Goal: Check status: Check status

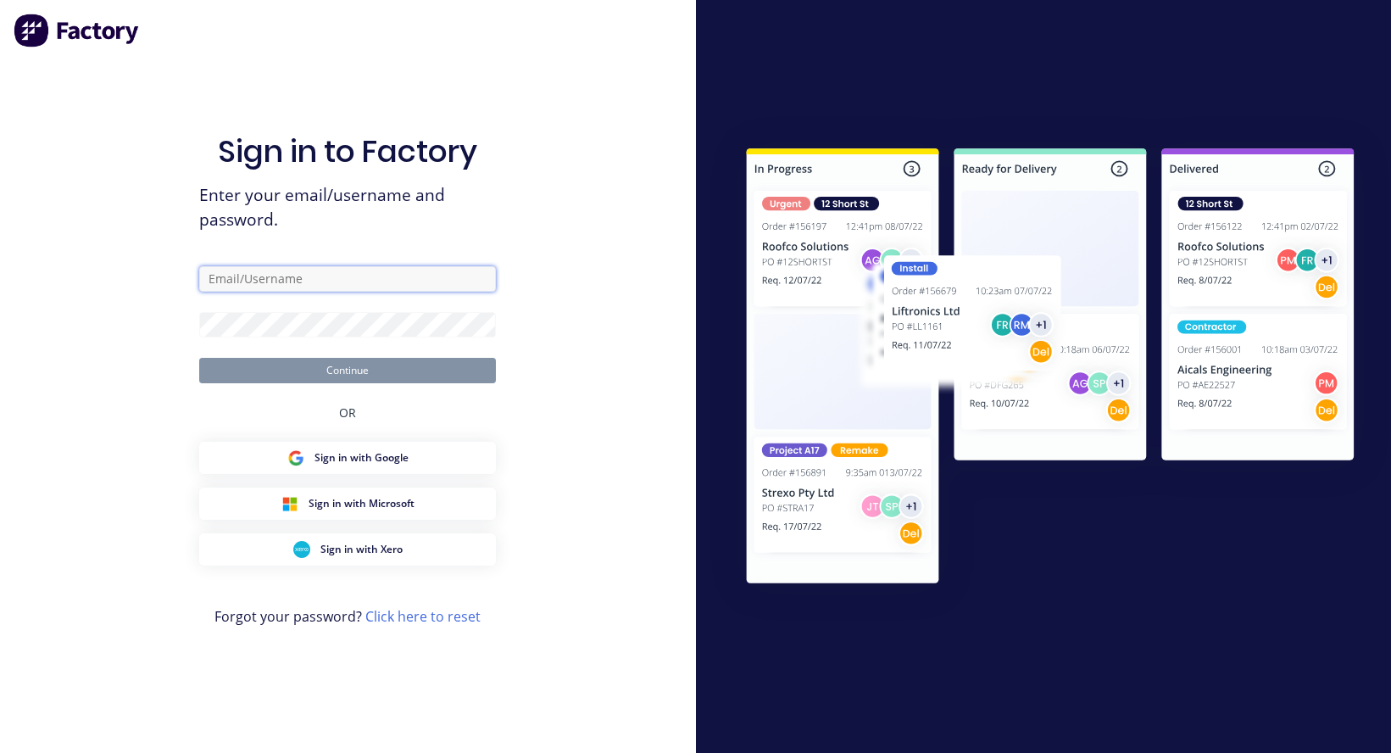
type input "[PERSON_NAME][EMAIL_ADDRESS][DOMAIN_NAME]"
click at [347, 370] on button "Continue" at bounding box center [347, 370] width 297 height 25
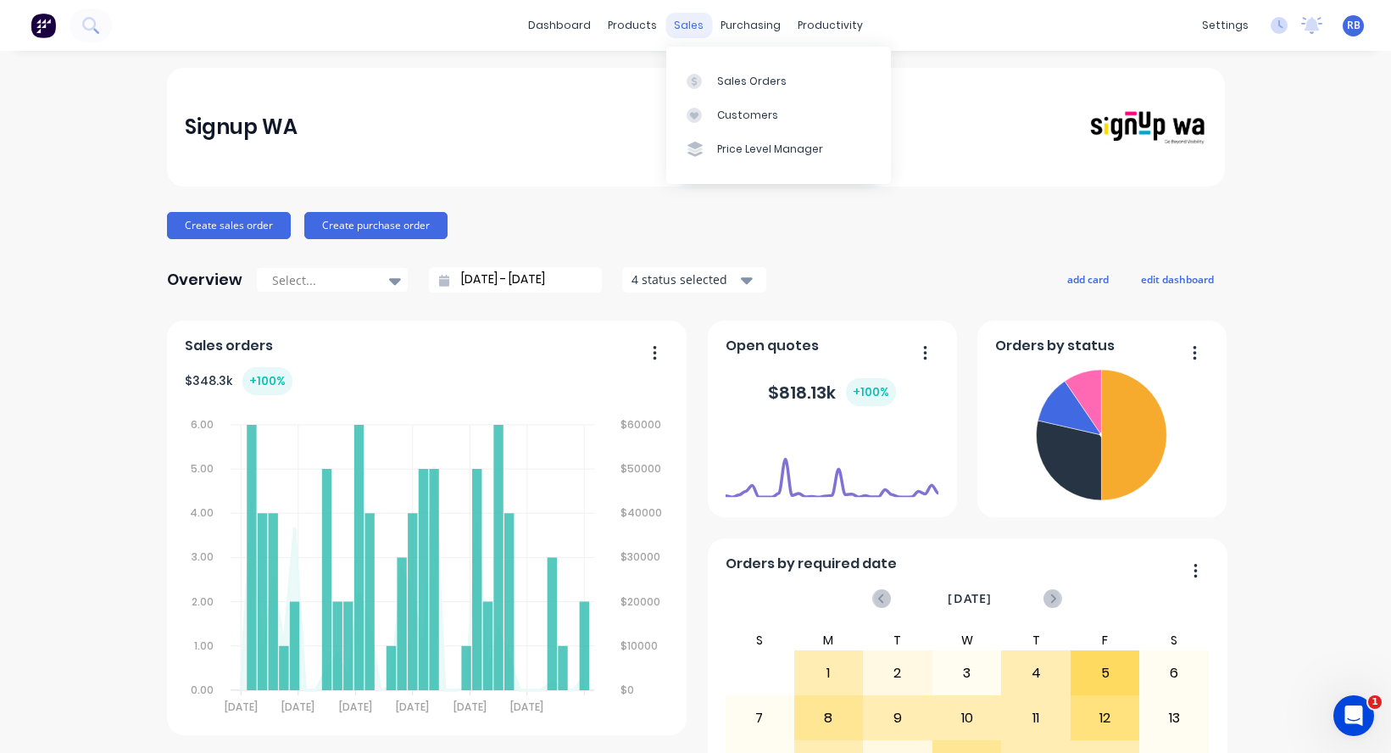
click at [692, 27] on div "sales" at bounding box center [688, 25] width 47 height 25
click at [740, 74] on div "Sales Orders" at bounding box center [751, 81] width 69 height 15
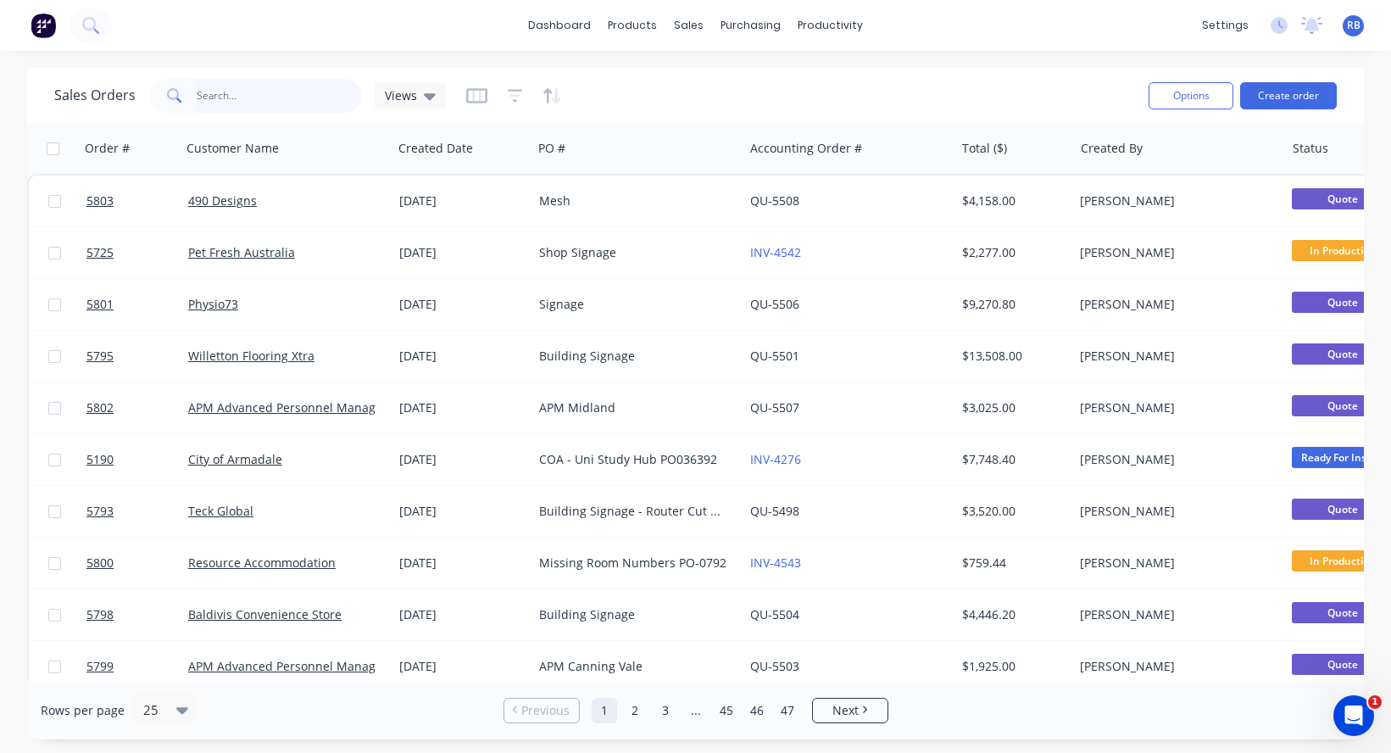
click at [256, 102] on input "text" at bounding box center [279, 96] width 165 height 34
type input "fada"
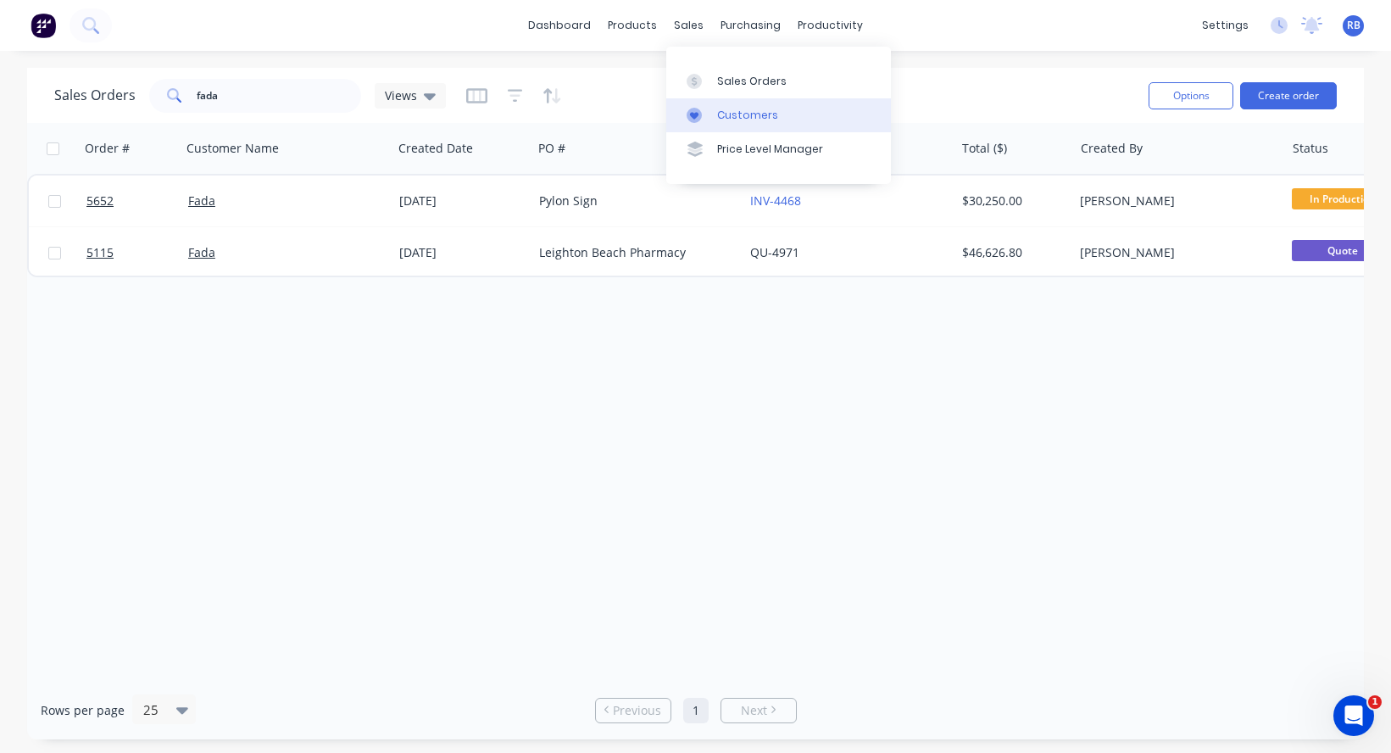
click at [770, 116] on div "Customers" at bounding box center [747, 115] width 61 height 15
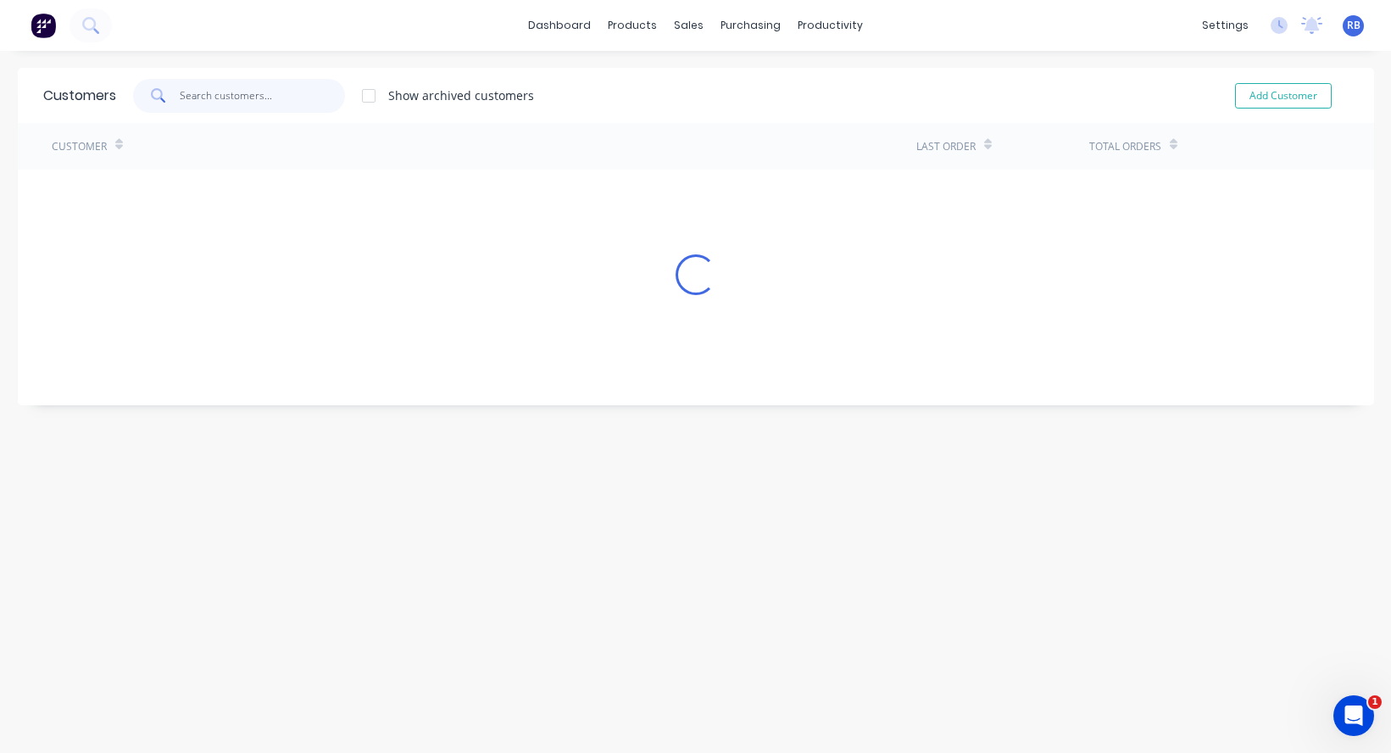
click at [293, 108] on input "text" at bounding box center [262, 96] width 165 height 34
type input "fada"
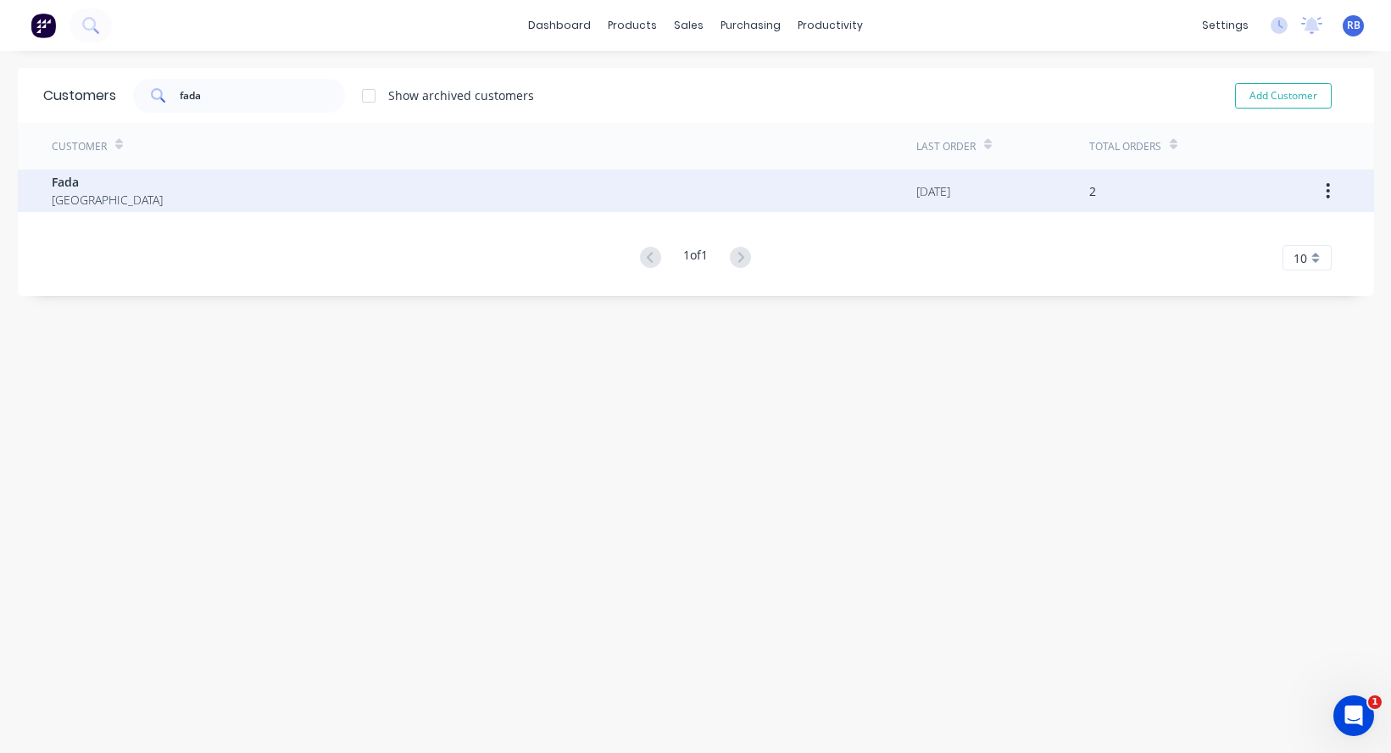
click at [362, 196] on div "Fada [GEOGRAPHIC_DATA]" at bounding box center [484, 191] width 865 height 42
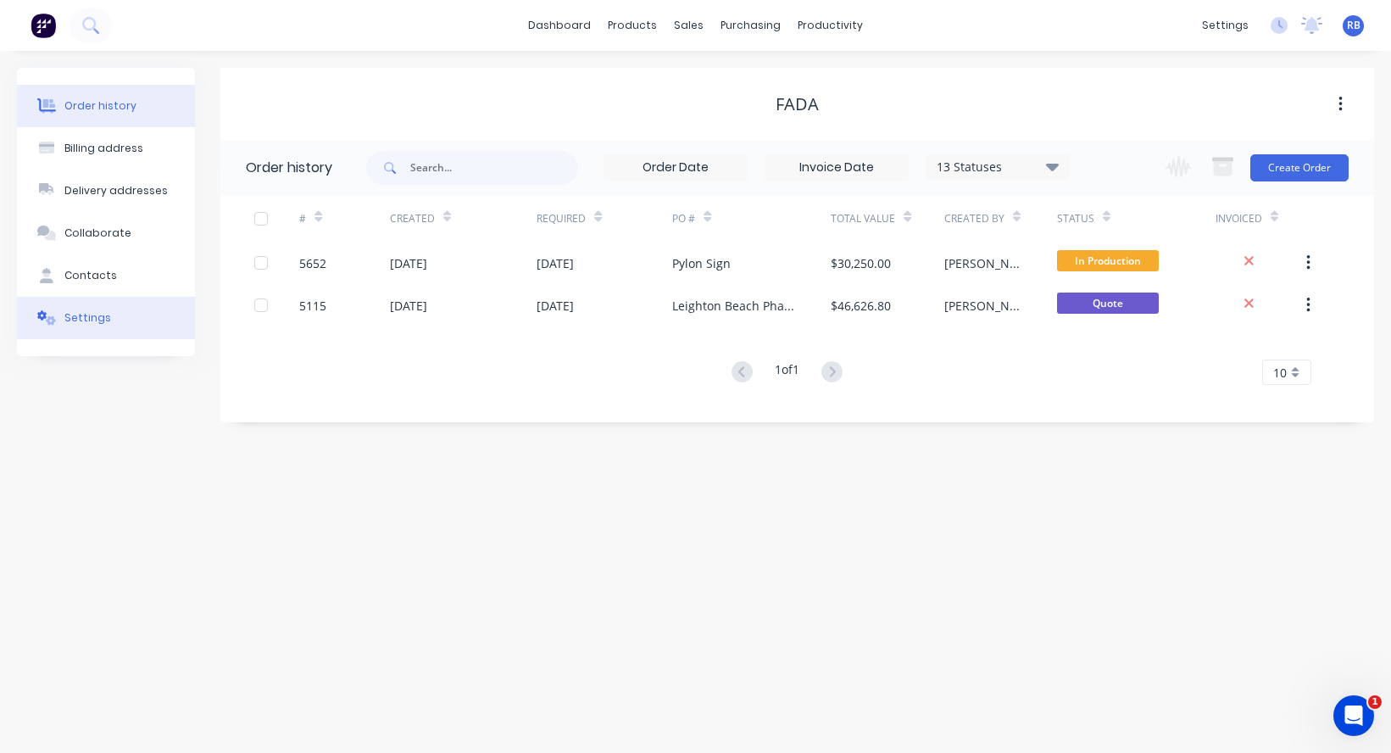
click at [120, 312] on button "Settings" at bounding box center [106, 318] width 178 height 42
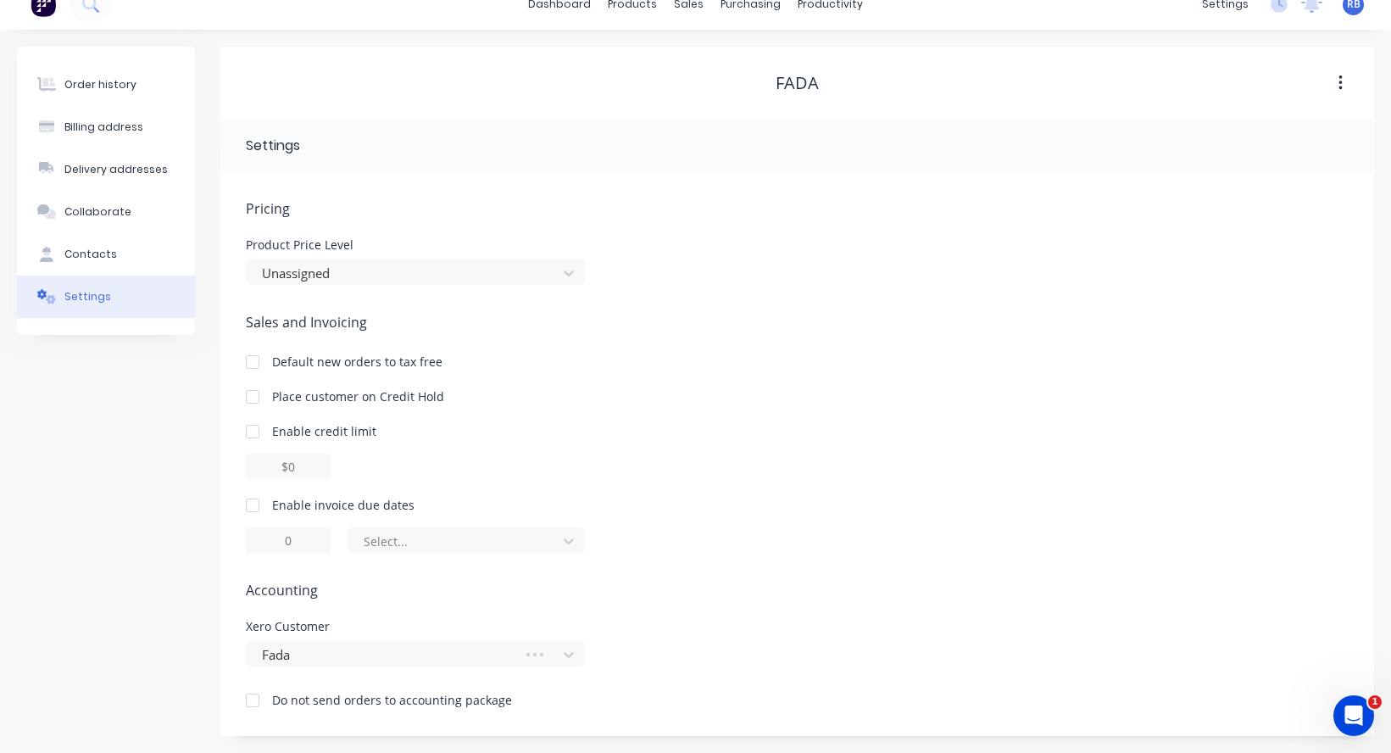
scroll to position [21, 0]
click at [255, 509] on div at bounding box center [253, 505] width 34 height 34
drag, startPoint x: 320, startPoint y: 541, endPoint x: 240, endPoint y: 541, distance: 80.5
click at [240, 541] on div "Pricing Product Price Level Unassigned Sales and Invoicing Default new orders t…" at bounding box center [797, 454] width 1154 height 563
type input "30"
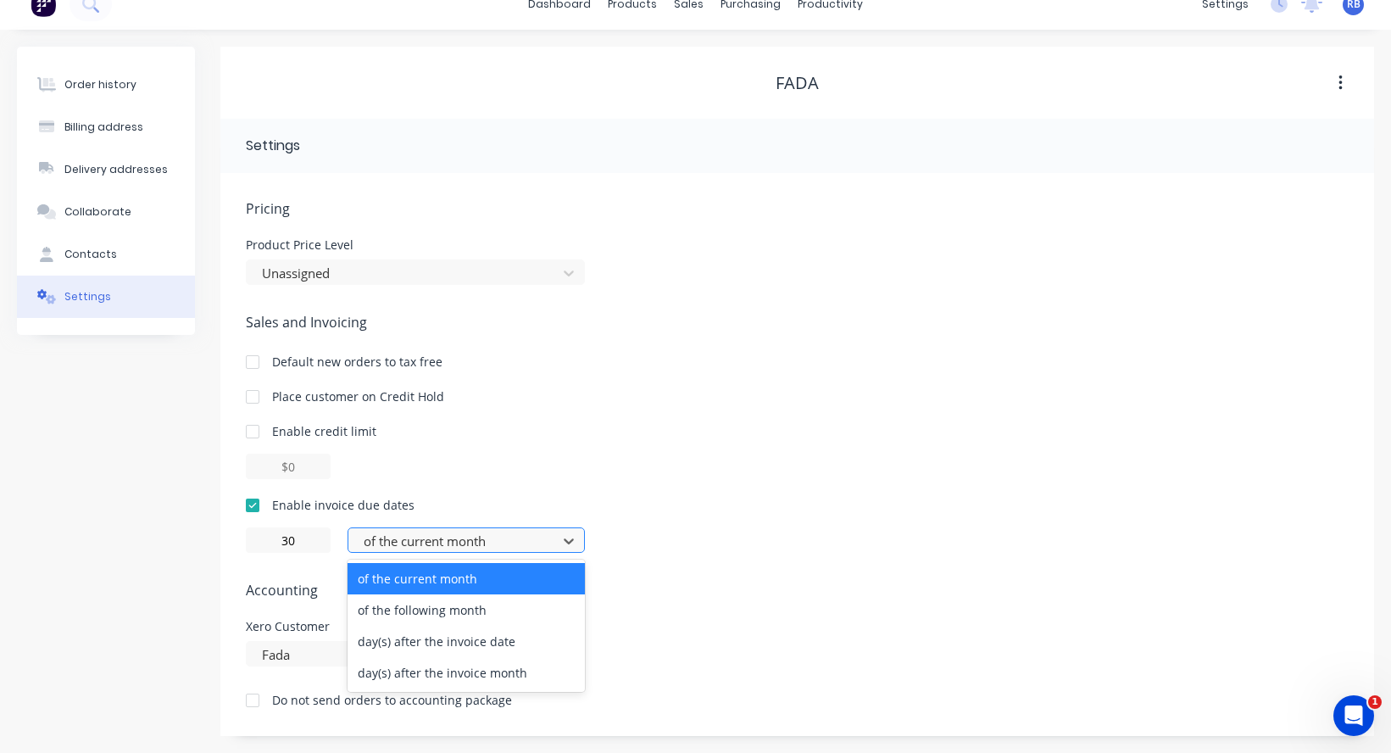
click at [402, 547] on div "of the current month" at bounding box center [455, 540] width 183 height 19
click at [432, 639] on div "day(s) after the invoice date" at bounding box center [465, 640] width 237 height 31
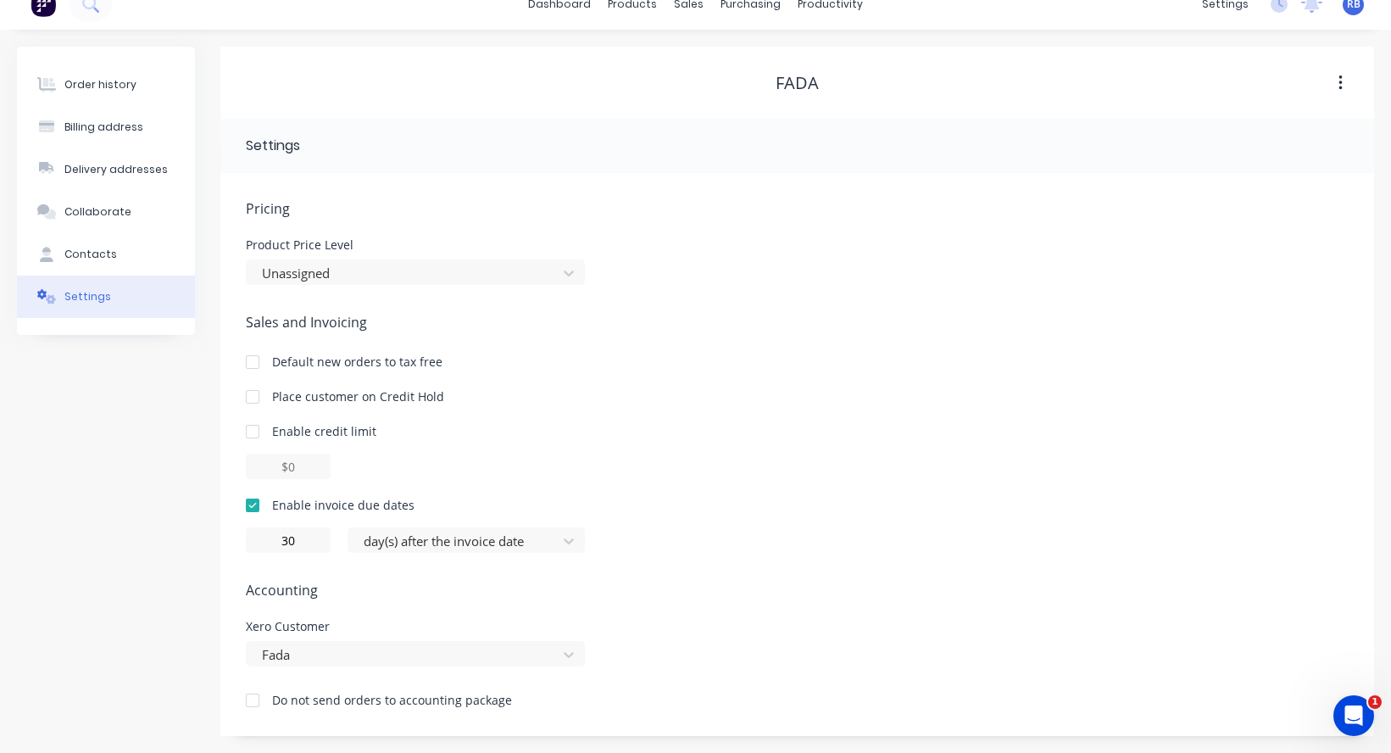
click at [399, 608] on div "Pricing Product Price Level Unassigned Sales and Invoicing Default new orders t…" at bounding box center [797, 466] width 1103 height 537
click at [112, 81] on div "Order history" at bounding box center [100, 84] width 72 height 15
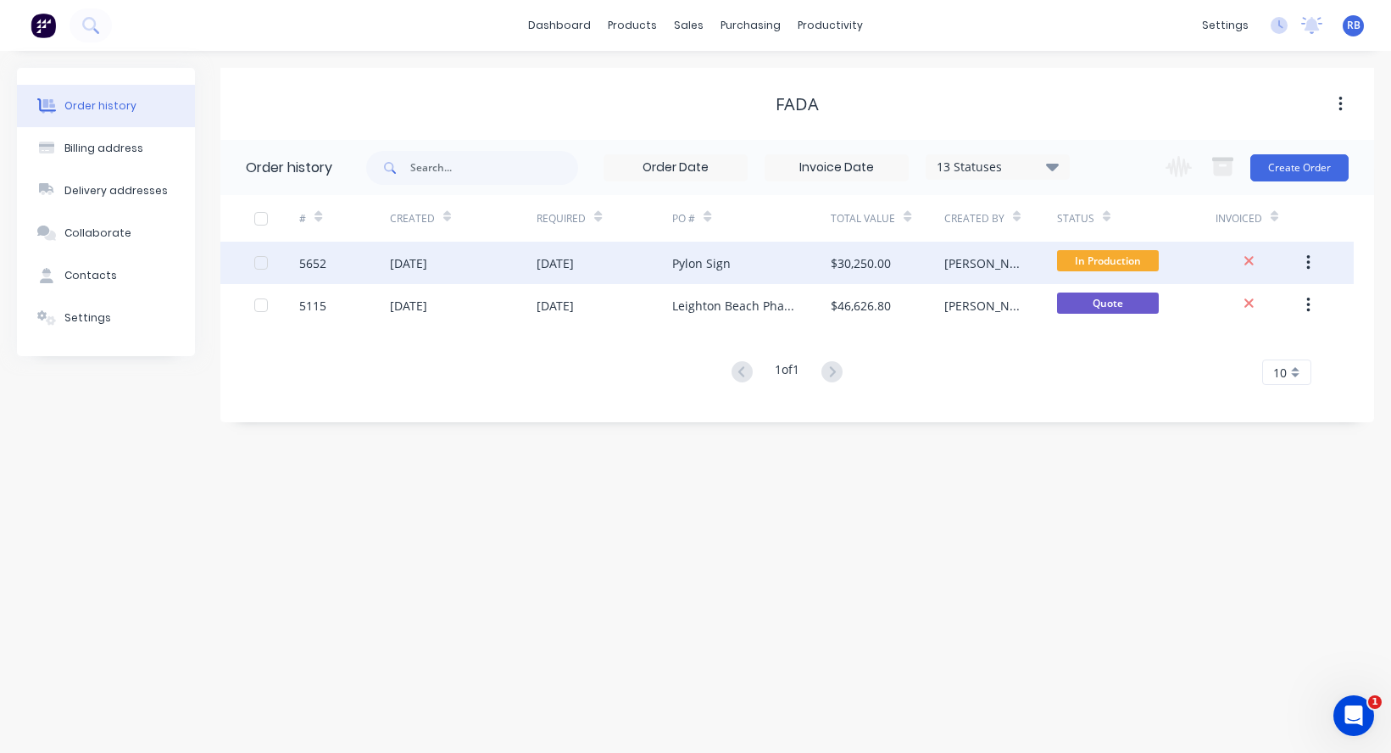
click at [771, 260] on div "Pylon Sign" at bounding box center [751, 263] width 158 height 42
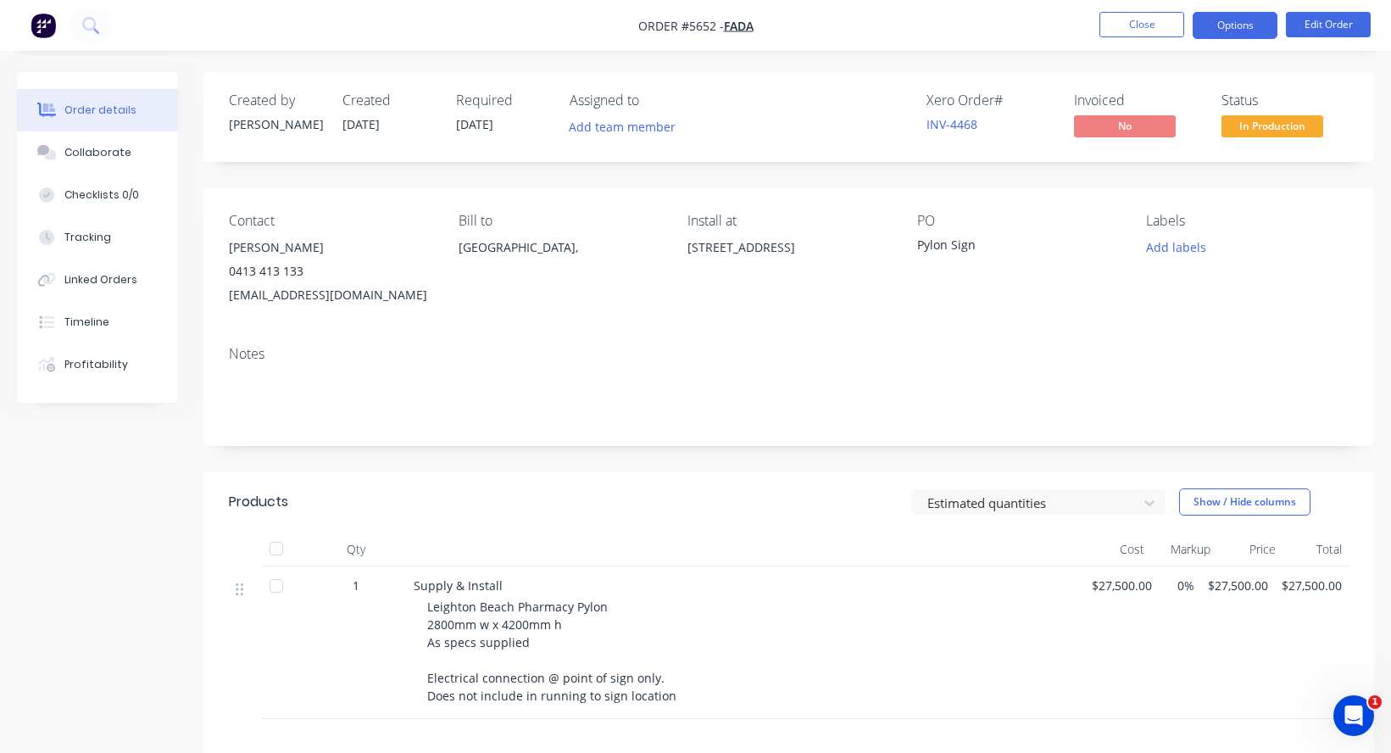
click at [1224, 35] on button "Options" at bounding box center [1235, 25] width 85 height 27
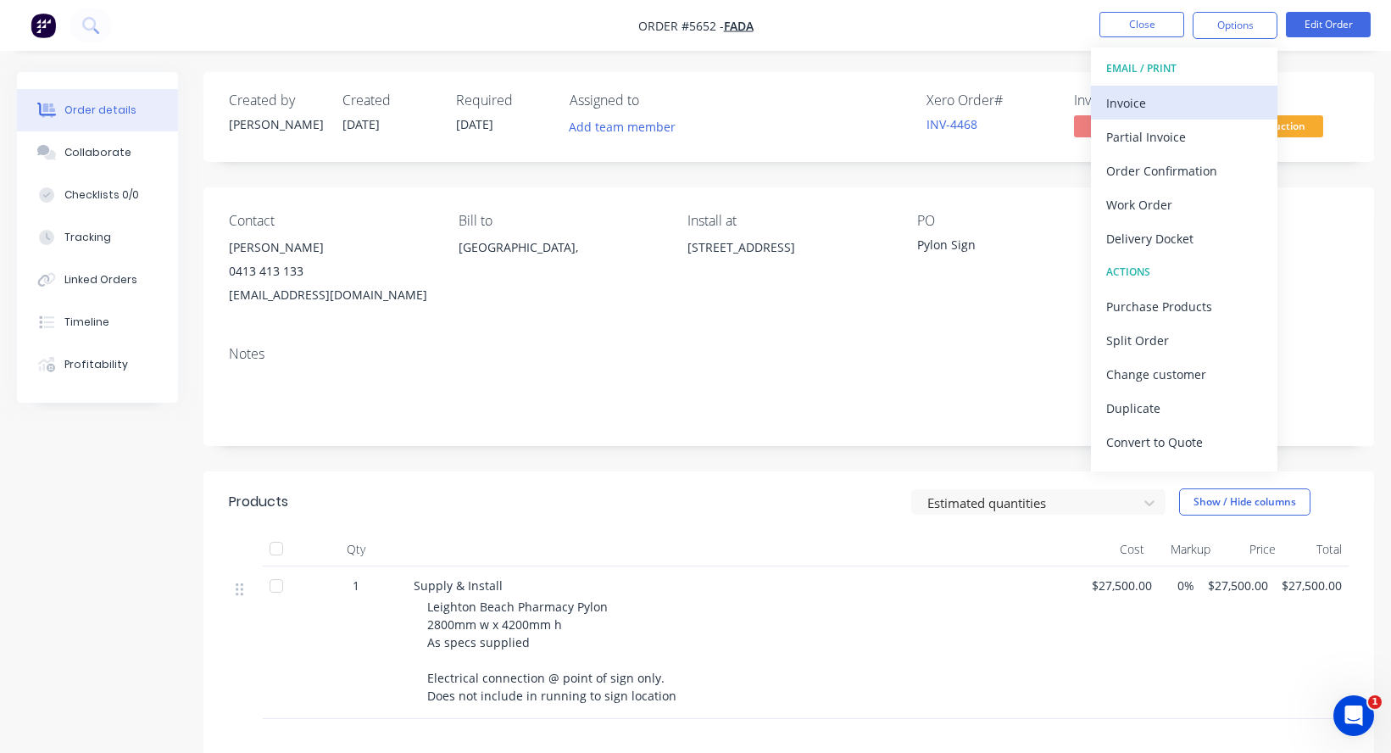
click at [1155, 109] on div "Invoice" at bounding box center [1184, 103] width 156 height 25
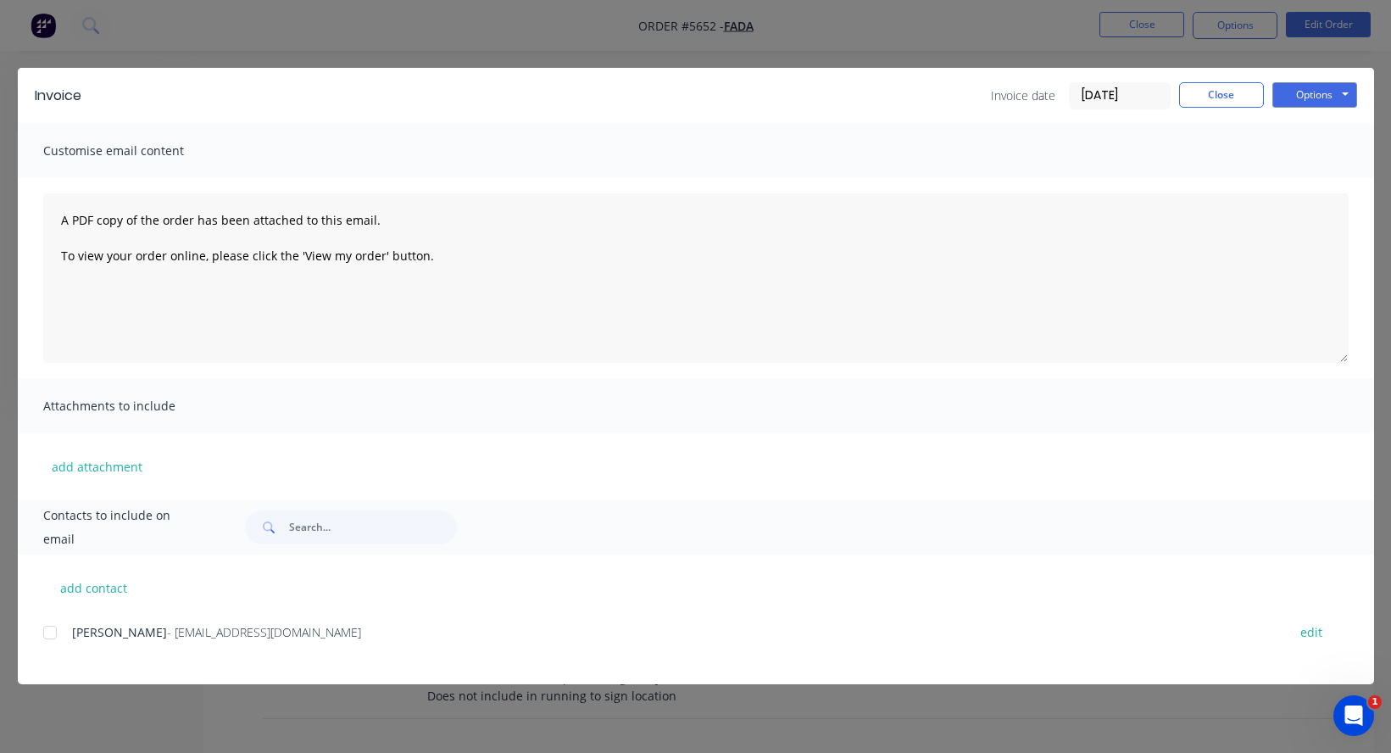
click at [51, 633] on div at bounding box center [50, 632] width 34 height 34
click at [1311, 100] on button "Options" at bounding box center [1314, 94] width 85 height 25
click at [1308, 184] on button "Email" at bounding box center [1326, 181] width 108 height 28
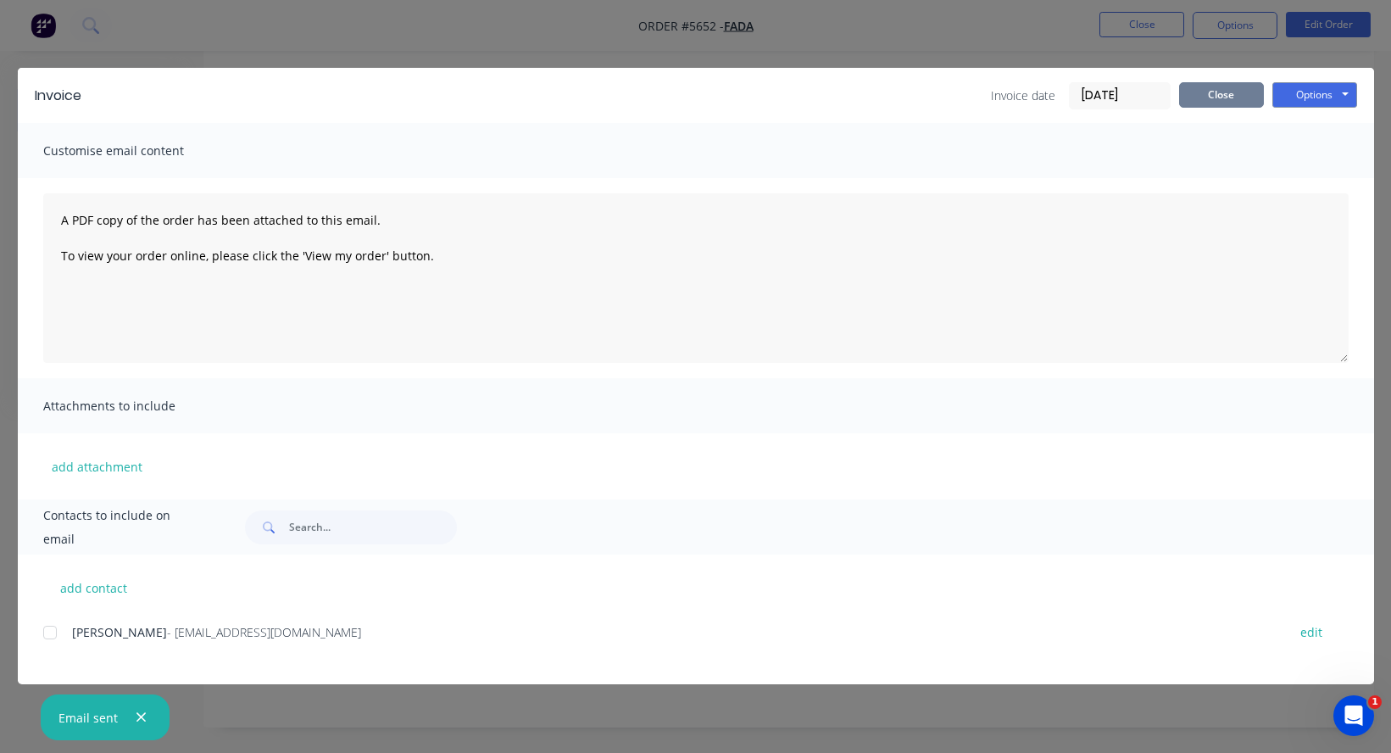
scroll to position [267, 0]
click at [1218, 94] on button "Close" at bounding box center [1221, 94] width 85 height 25
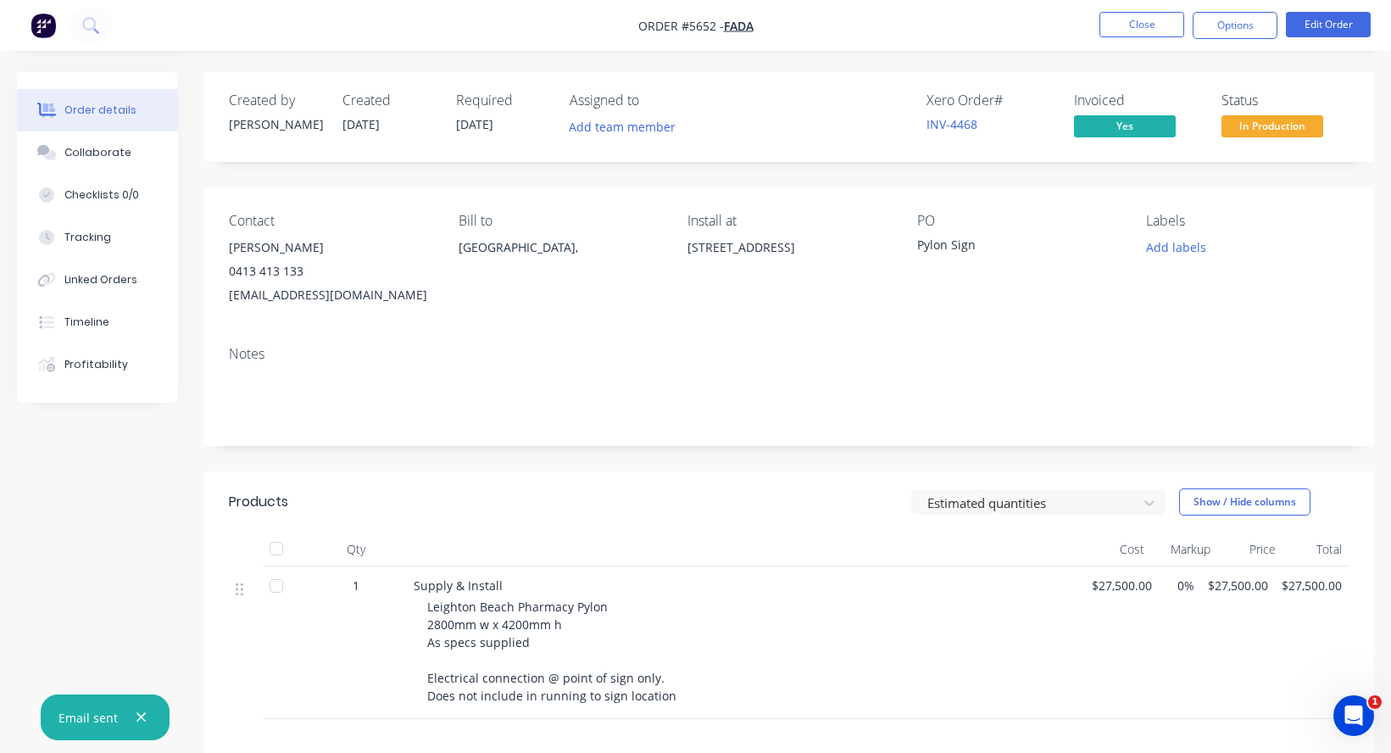
scroll to position [0, 0]
click at [1263, 131] on span "In Production" at bounding box center [1272, 125] width 102 height 21
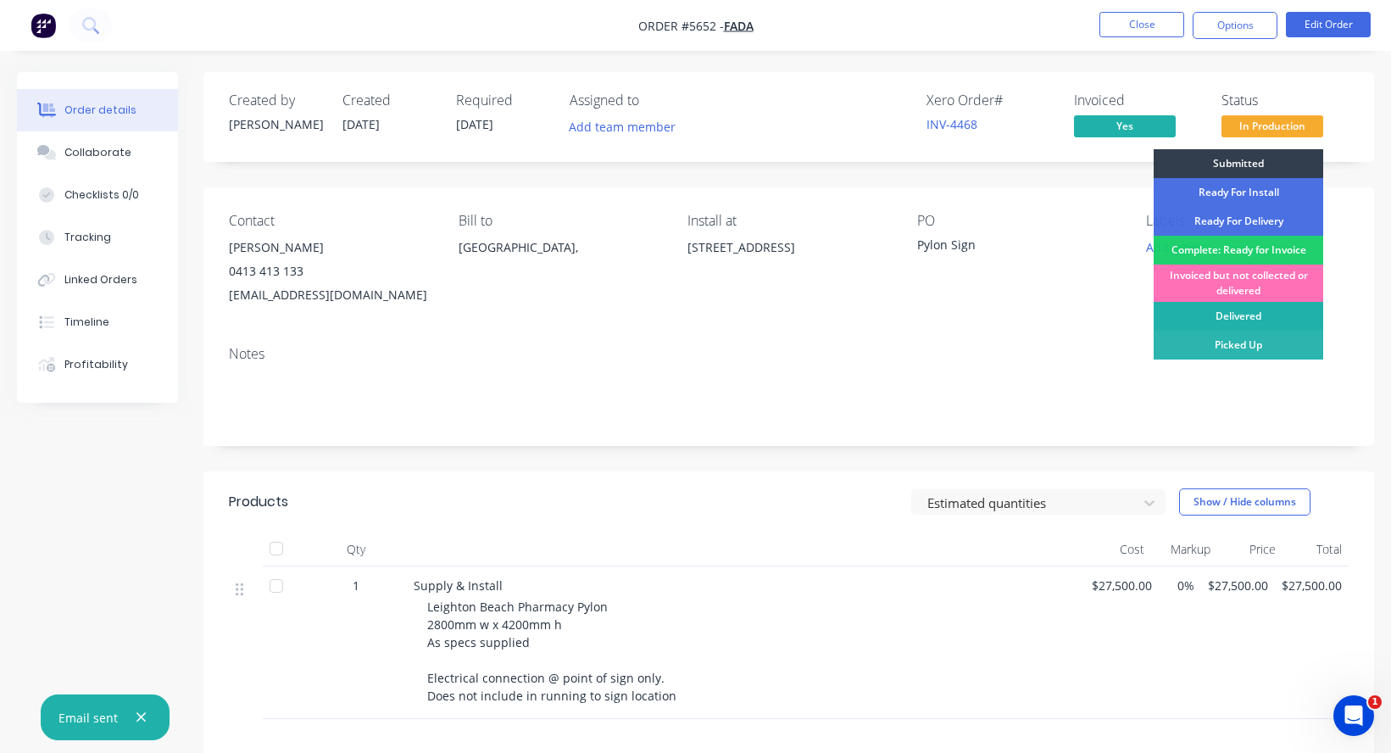
click at [1229, 316] on div "Delivered" at bounding box center [1239, 316] width 170 height 29
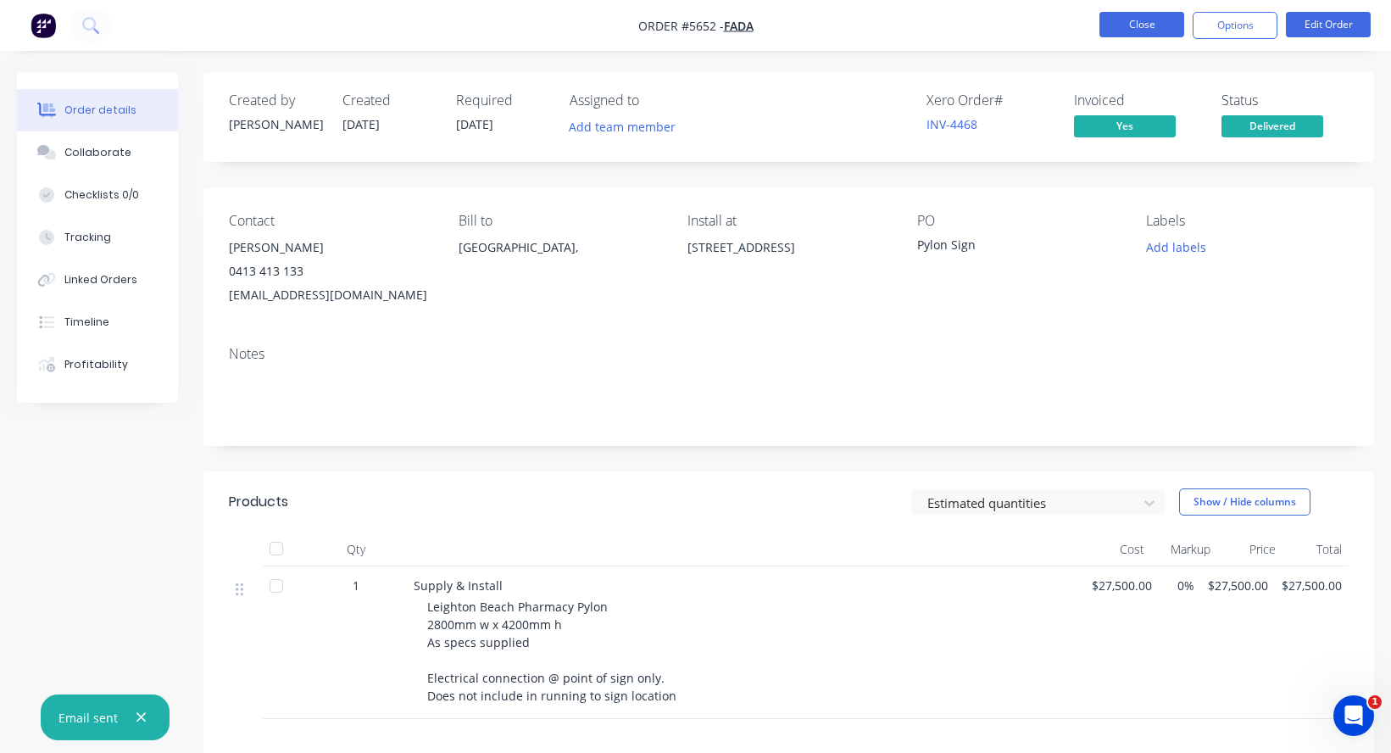
click at [1144, 25] on button "Close" at bounding box center [1141, 24] width 85 height 25
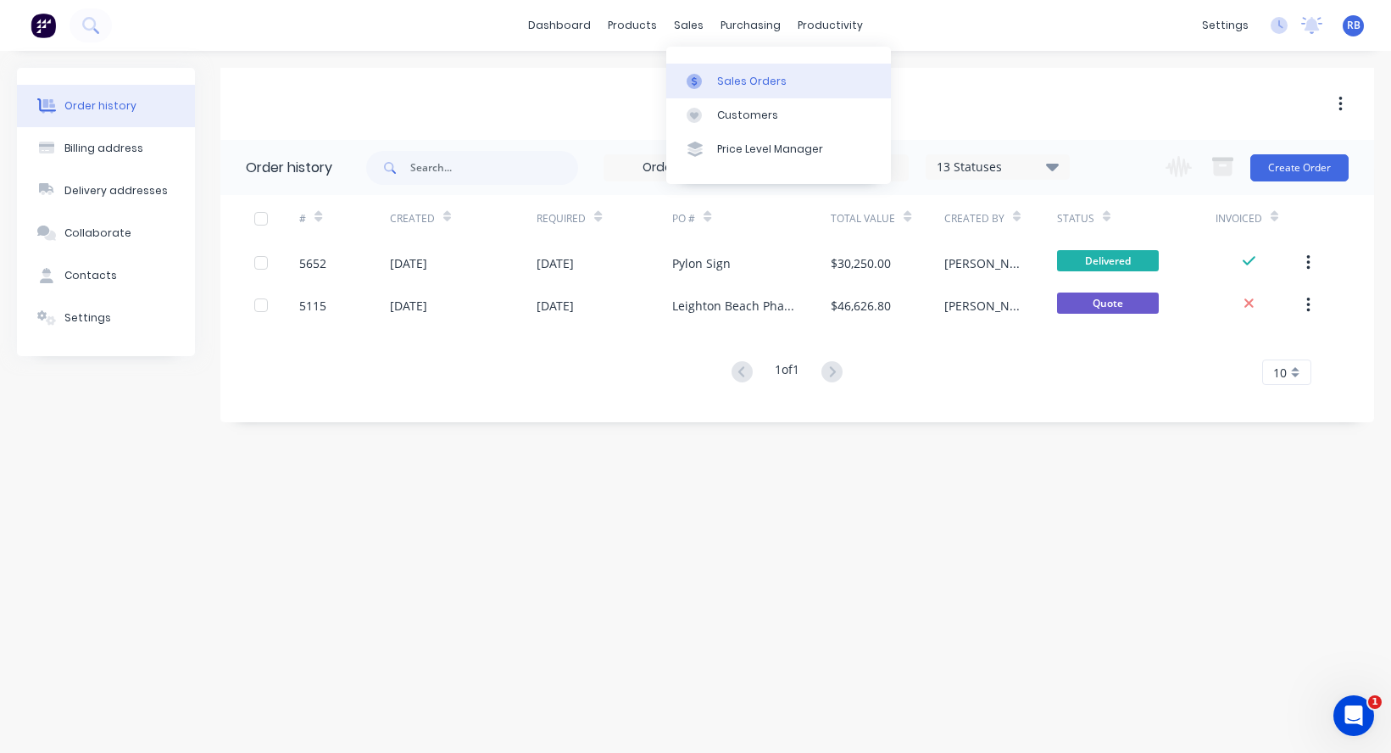
click at [738, 90] on link "Sales Orders" at bounding box center [778, 81] width 225 height 34
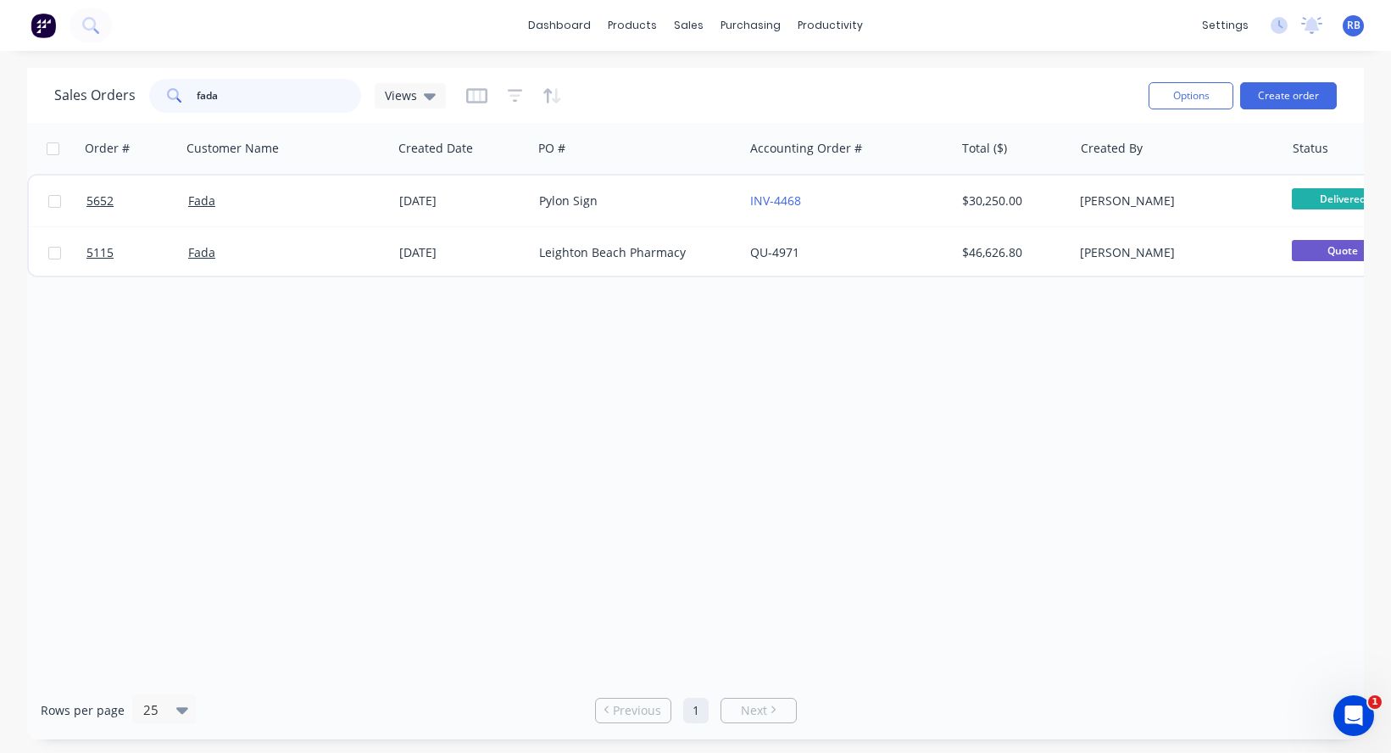
drag, startPoint x: 257, startPoint y: 102, endPoint x: 152, endPoint y: 97, distance: 105.2
click at [152, 97] on div "fada" at bounding box center [255, 96] width 212 height 34
type input "t"
type input "racing"
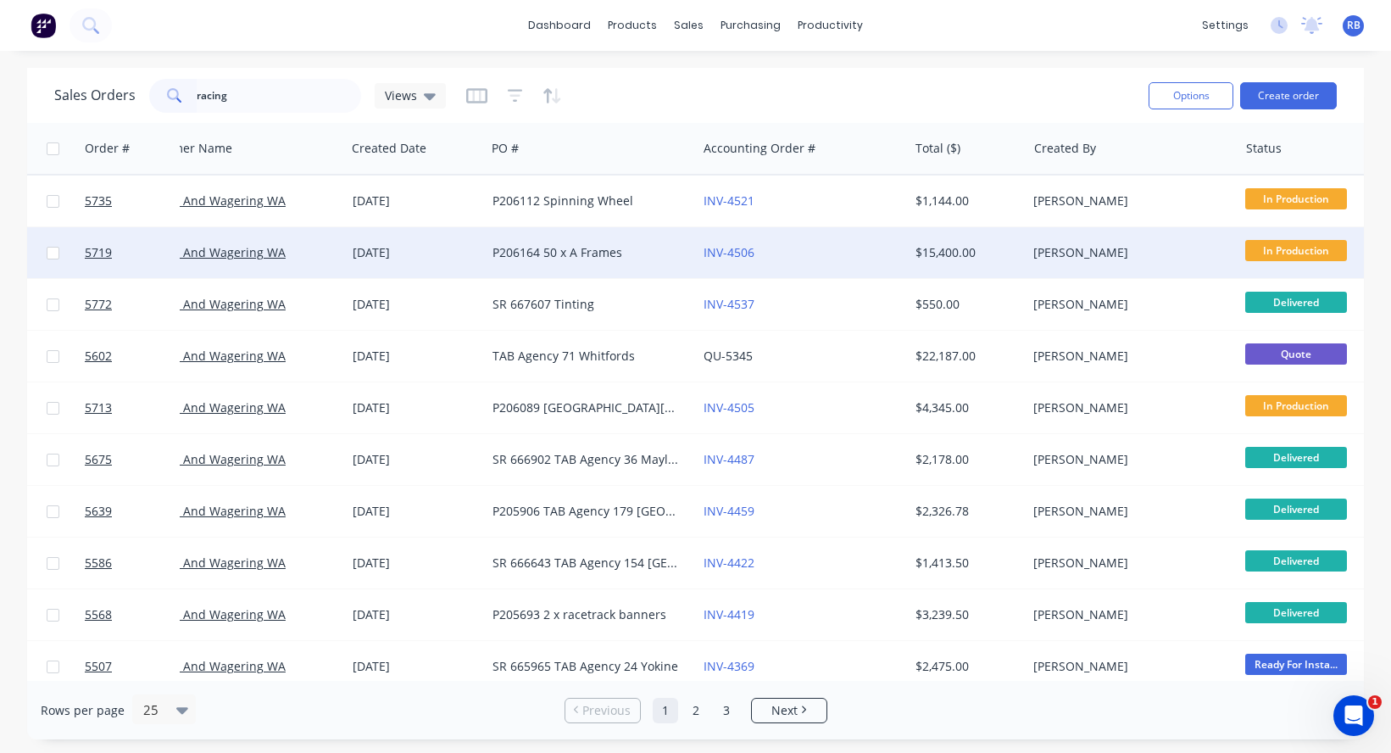
click at [652, 250] on div "P206164 50 x A Frames" at bounding box center [586, 252] width 188 height 17
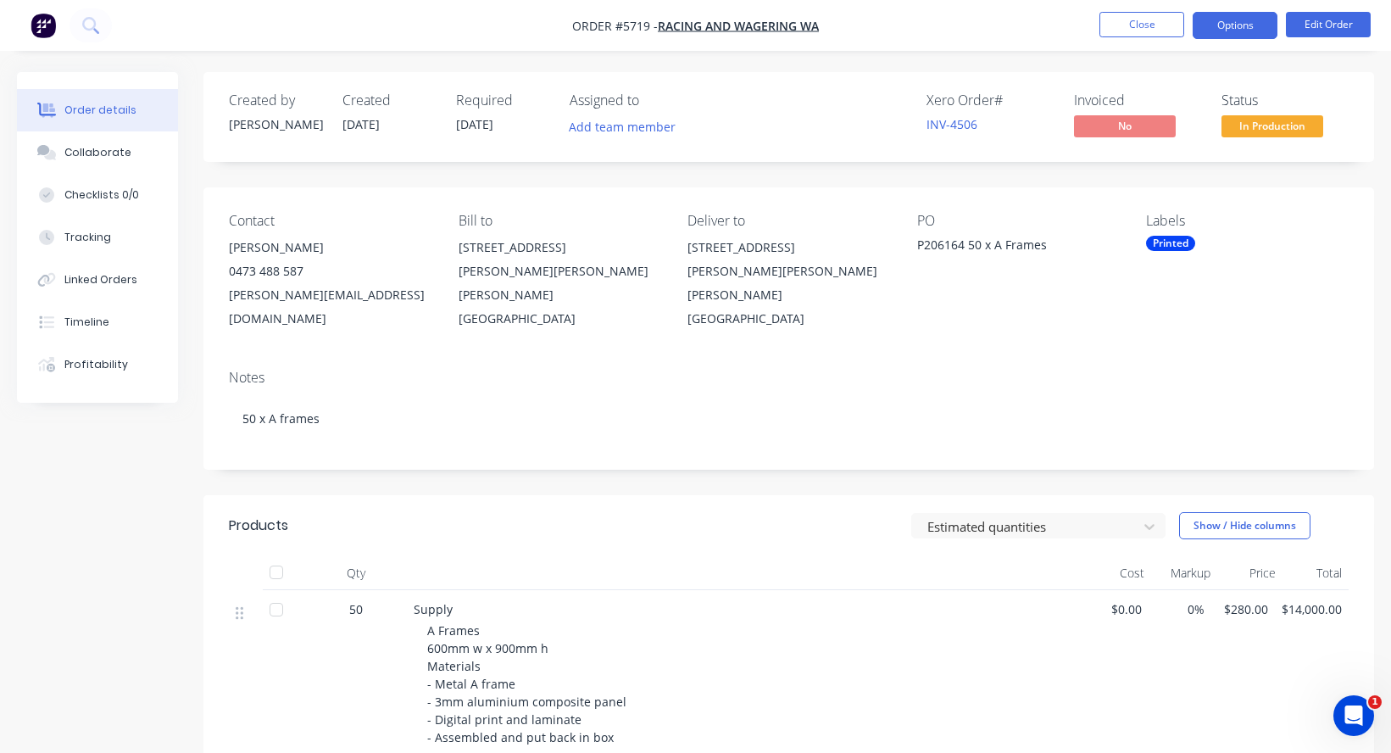
click at [1228, 29] on button "Options" at bounding box center [1235, 25] width 85 height 27
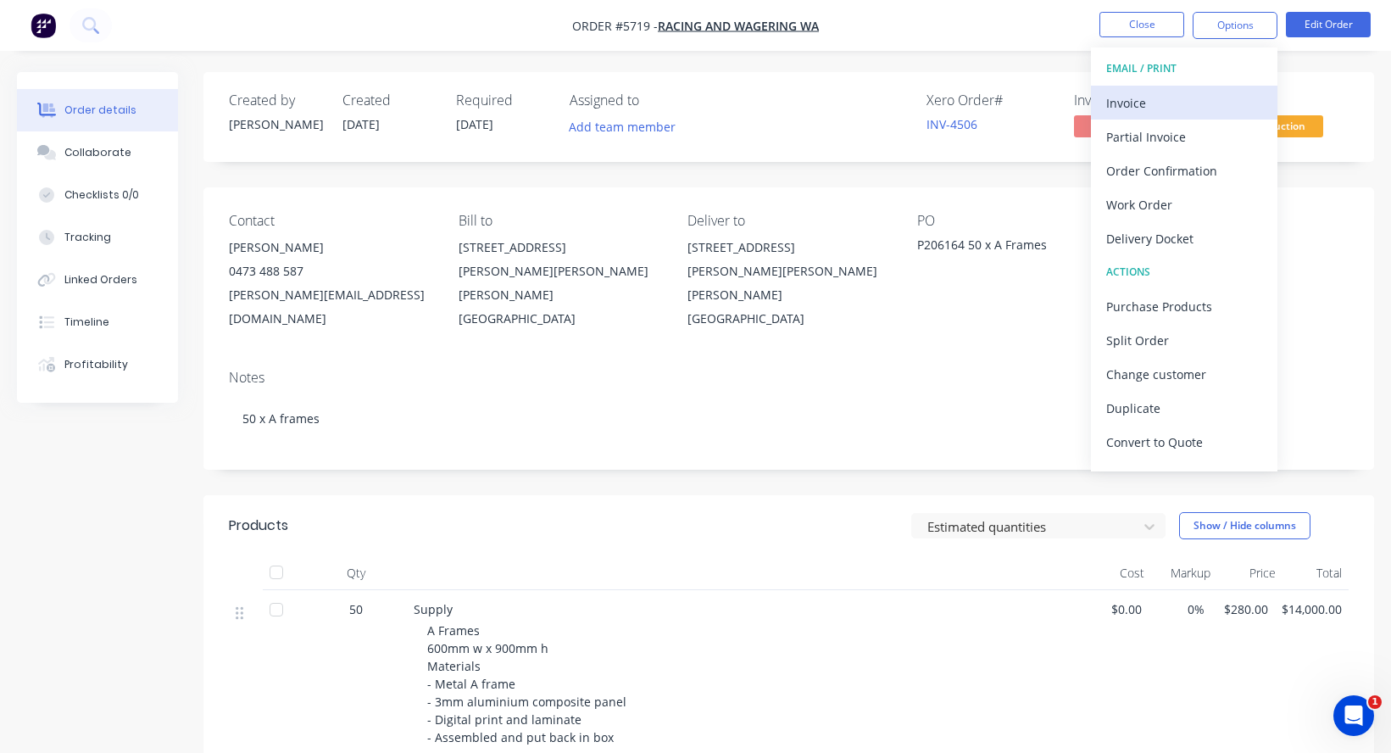
click at [1160, 105] on div "Invoice" at bounding box center [1184, 103] width 156 height 25
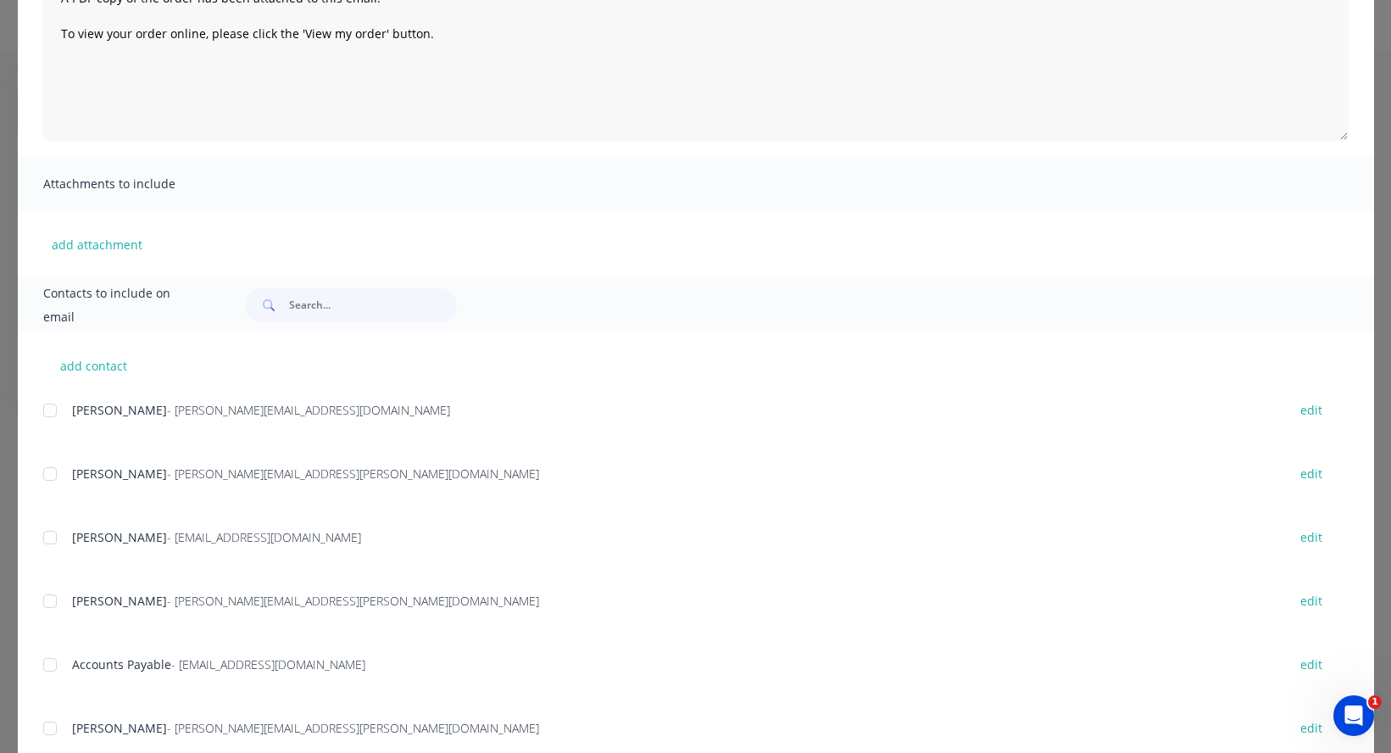
scroll to position [267, 0]
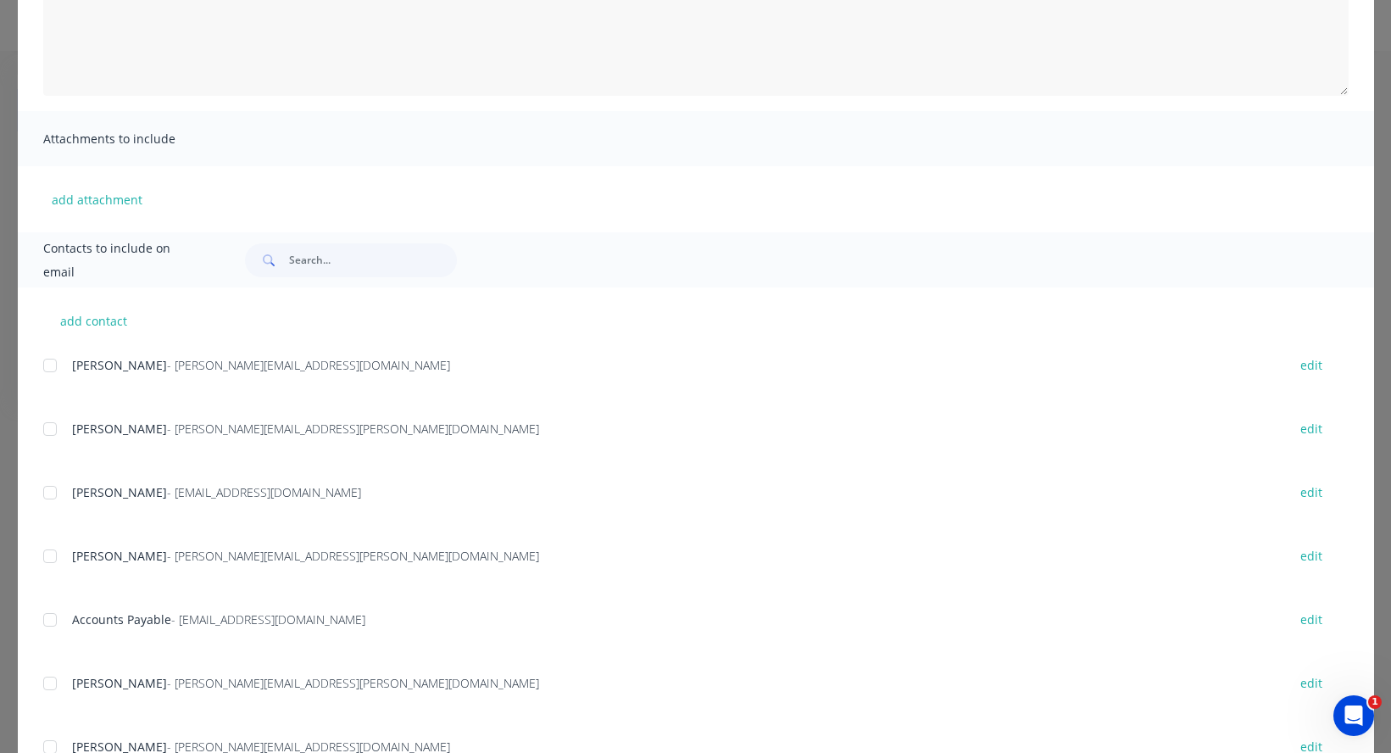
click at [51, 620] on div at bounding box center [50, 620] width 34 height 34
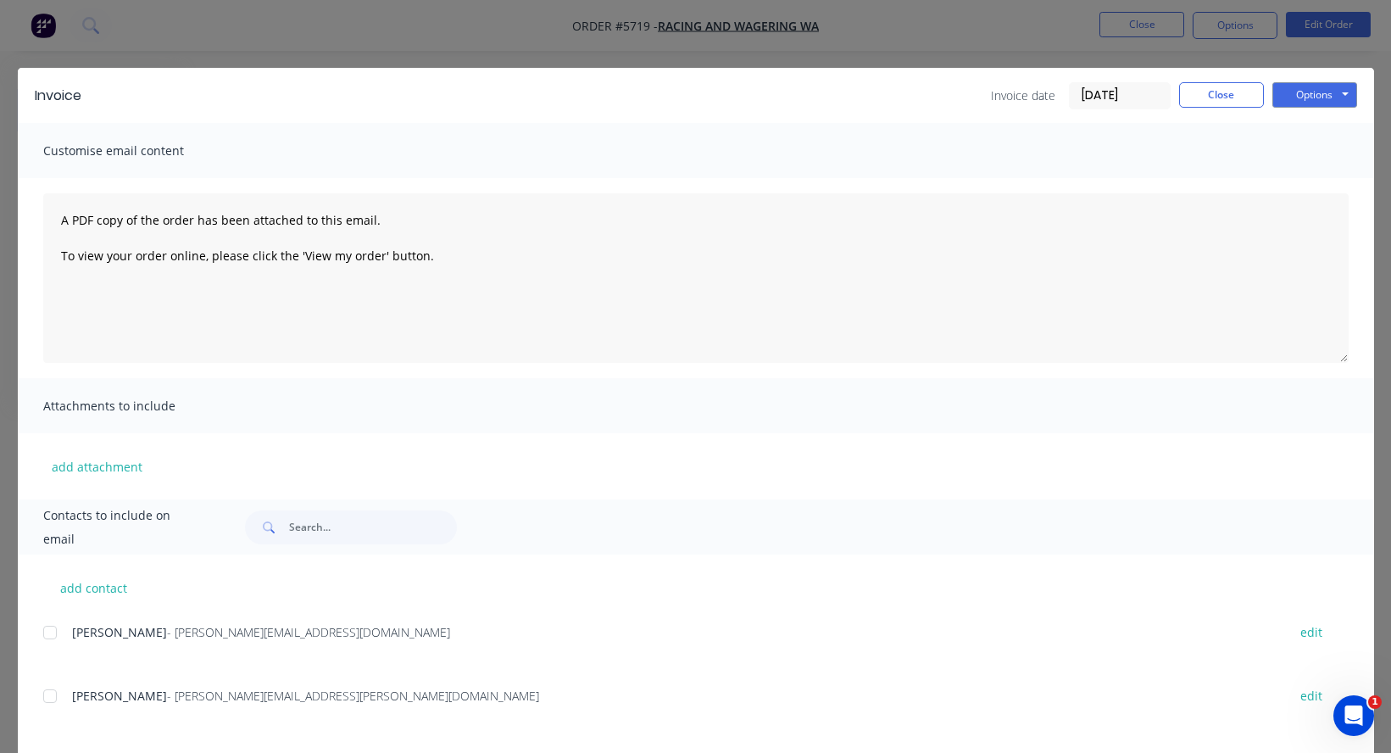
scroll to position [0, 0]
click at [1320, 86] on button "Options" at bounding box center [1314, 94] width 85 height 25
click at [1327, 181] on button "Email" at bounding box center [1326, 181] width 108 height 28
click at [1231, 91] on button "Close" at bounding box center [1221, 94] width 85 height 25
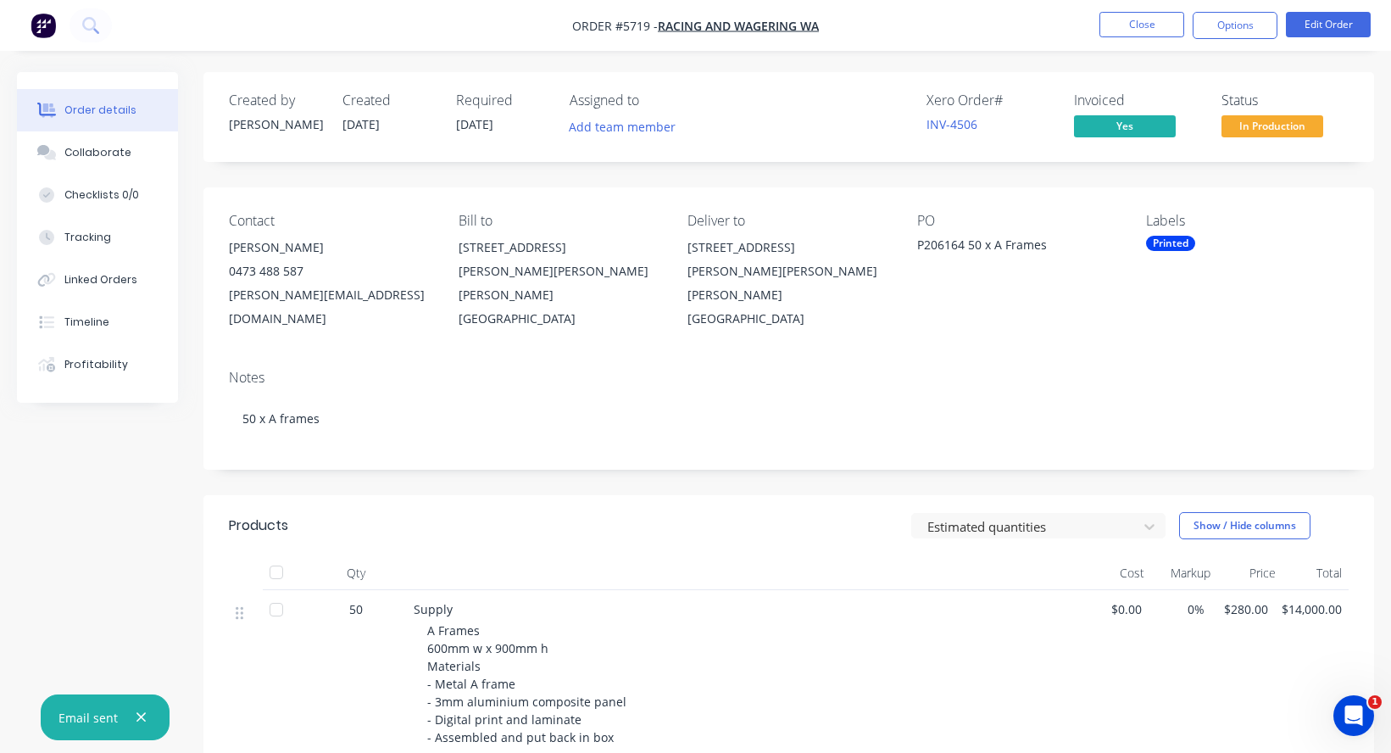
click at [1287, 127] on span "In Production" at bounding box center [1272, 125] width 102 height 21
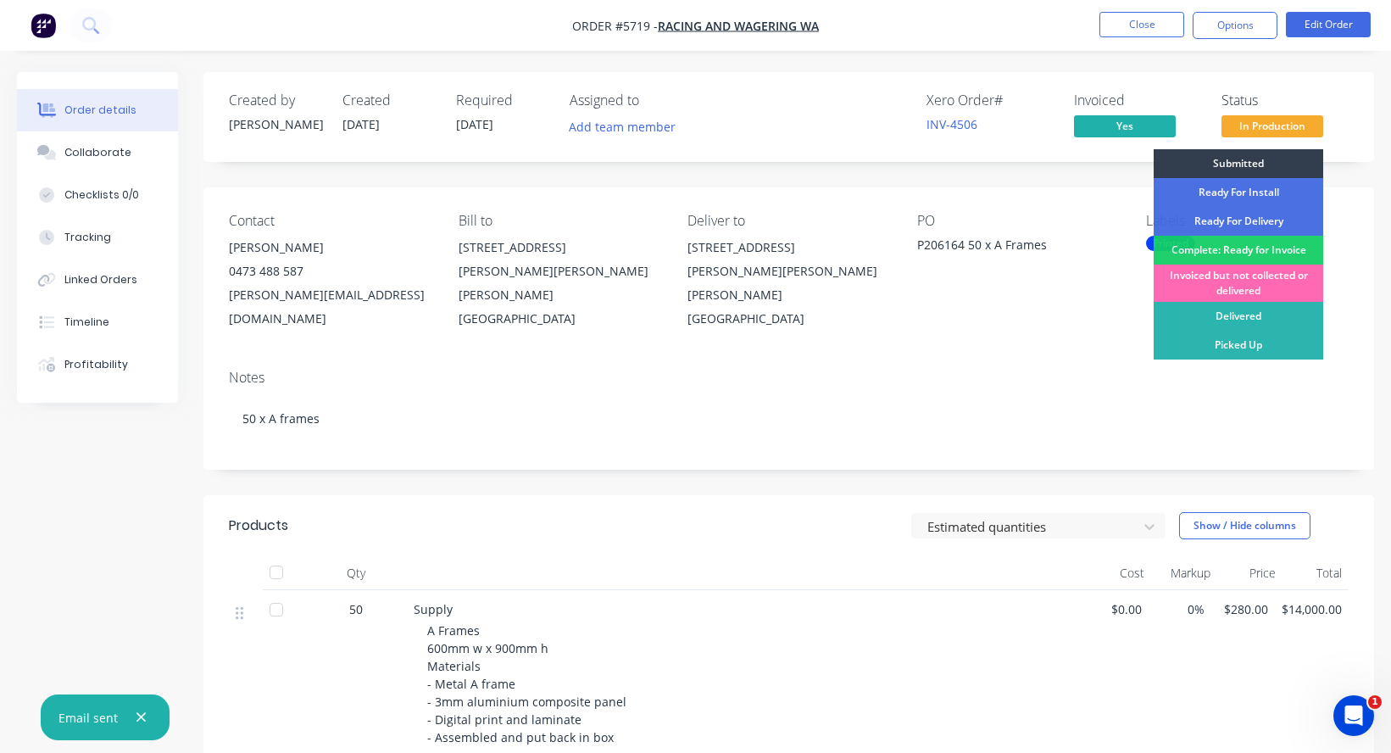
click at [1264, 283] on div "Invoiced but not collected or delivered" at bounding box center [1239, 282] width 170 height 37
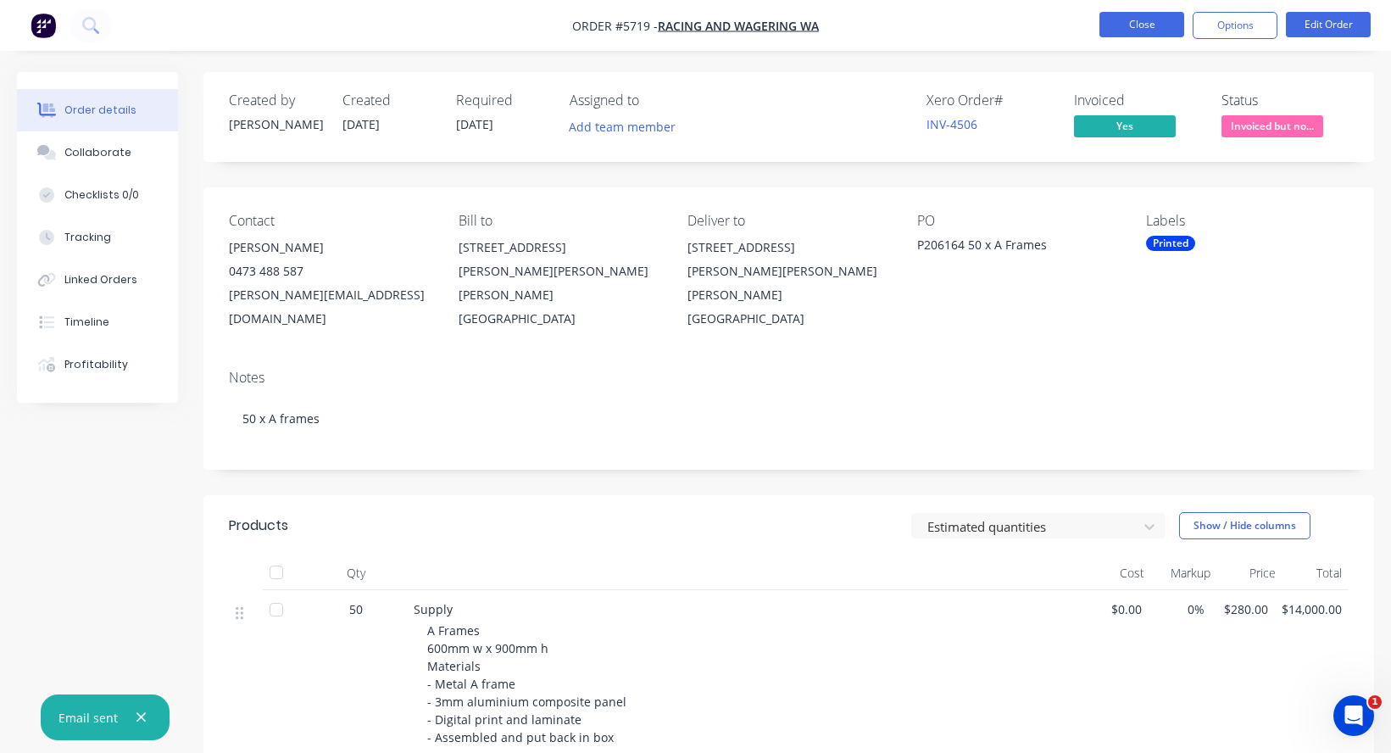
click at [1124, 25] on button "Close" at bounding box center [1141, 24] width 85 height 25
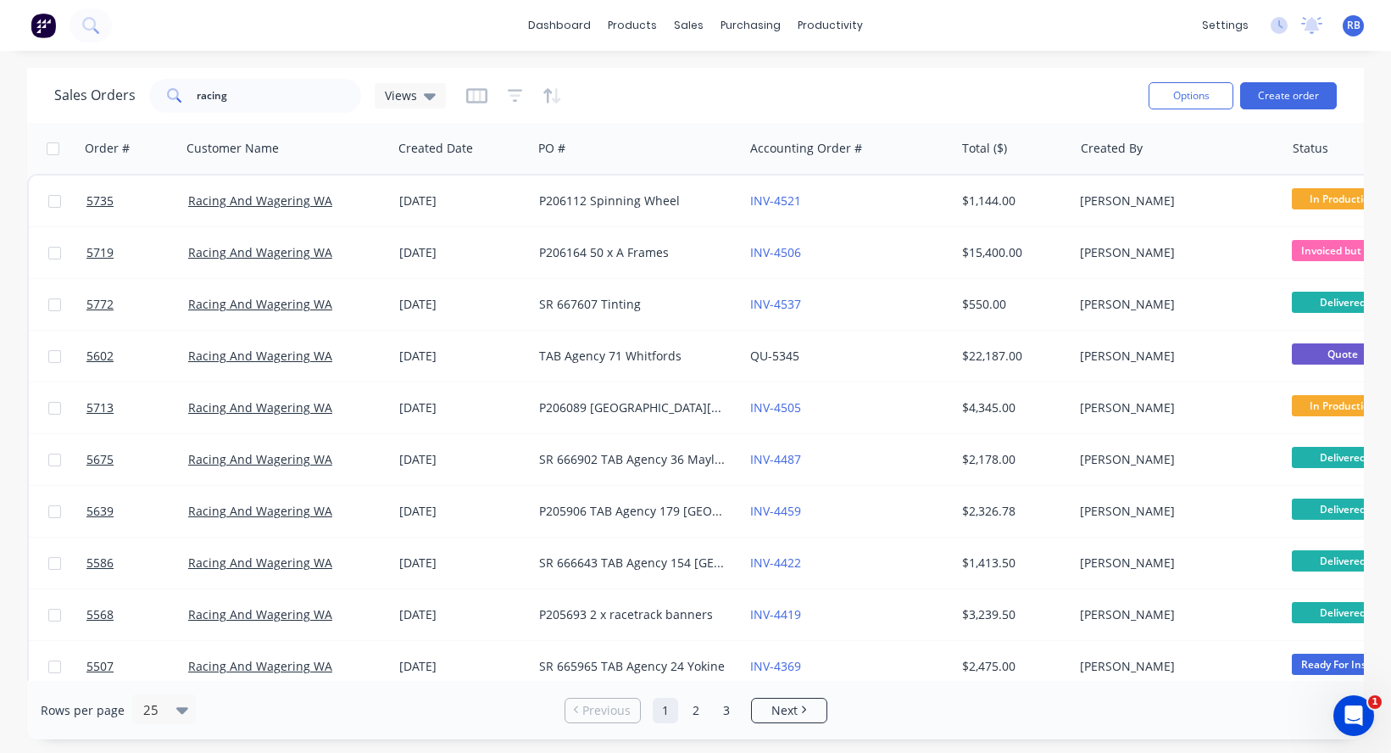
click at [1357, 32] on span "RB" at bounding box center [1354, 25] width 14 height 15
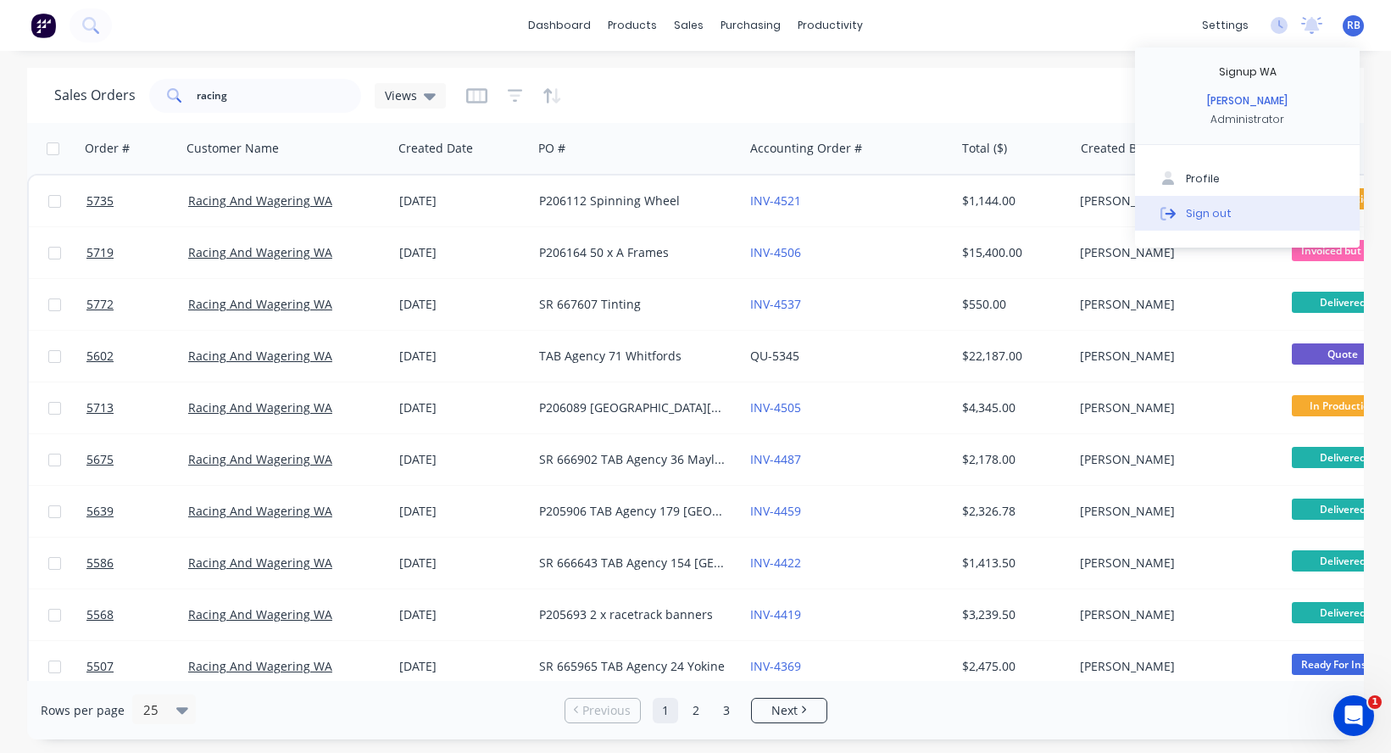
click at [1209, 212] on div "Sign out" at bounding box center [1209, 212] width 46 height 15
